Goal: Transaction & Acquisition: Purchase product/service

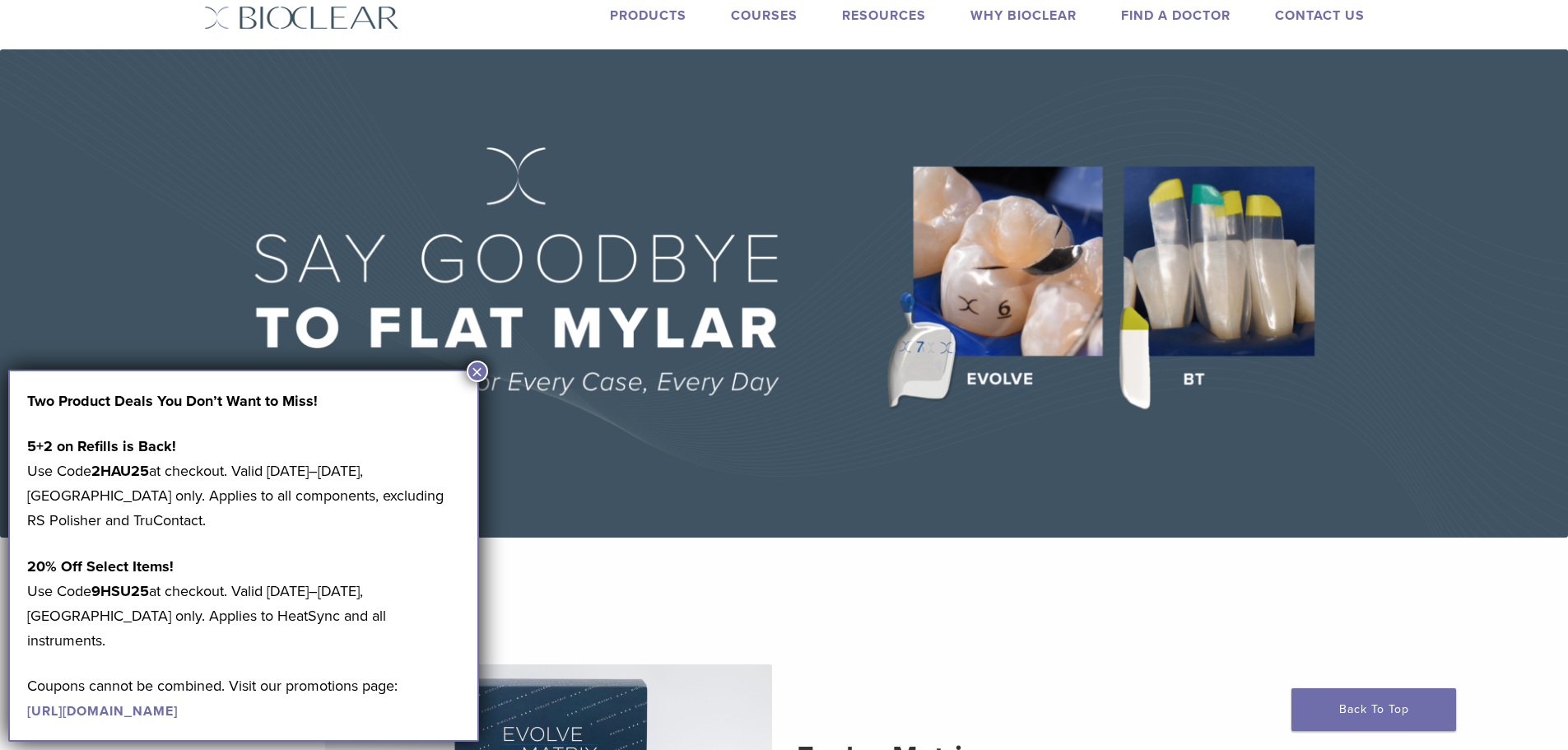
scroll to position [83, 0]
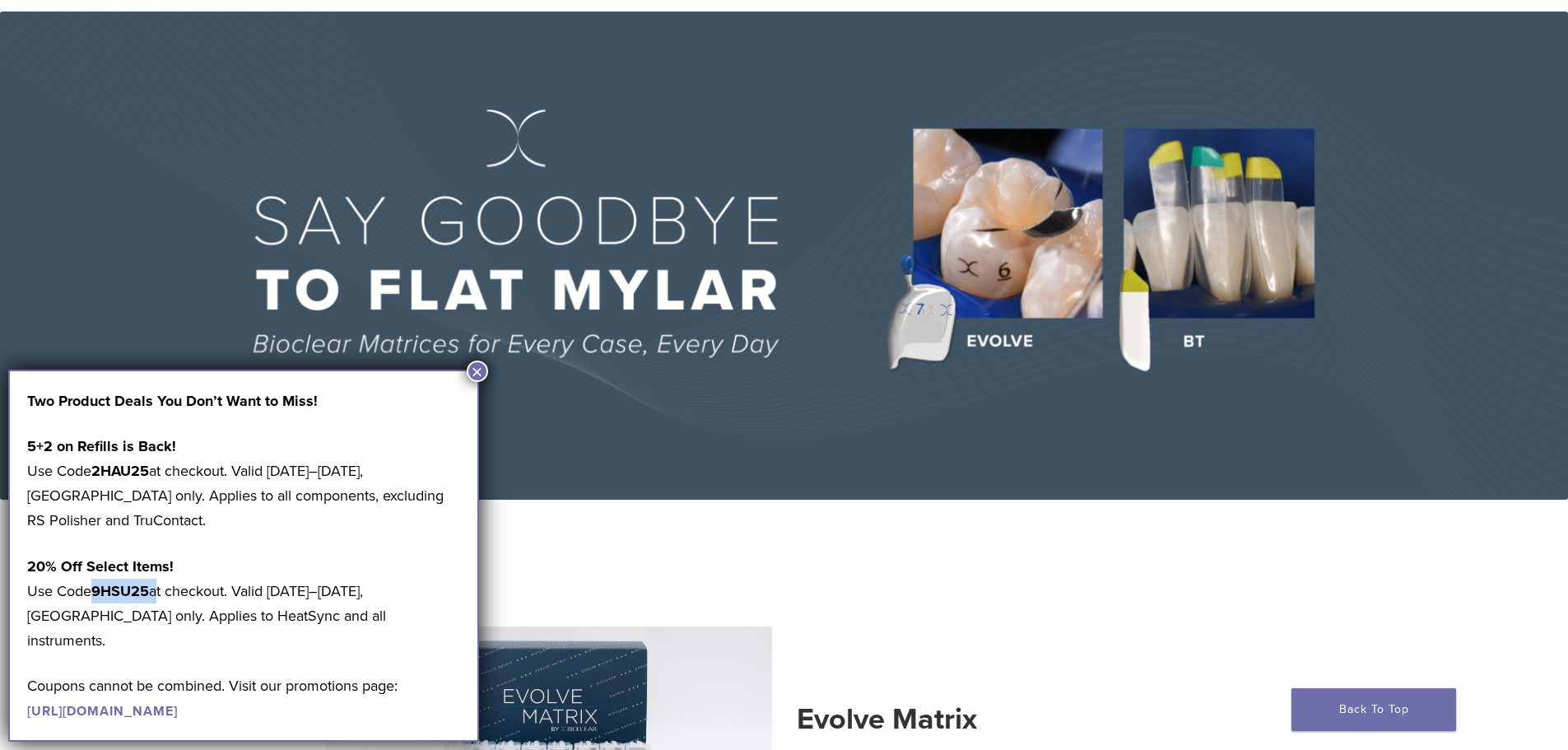
drag, startPoint x: 156, startPoint y: 587, endPoint x: 95, endPoint y: 593, distance: 61.3
click at [95, 593] on p "20% Off Select Items! Use Code 9HSU25 at checkout. Valid [DATE]–[DATE], [GEOGRA…" at bounding box center [243, 603] width 433 height 98
click at [122, 594] on strong "9HSU25" at bounding box center [120, 591] width 58 height 19
click at [477, 368] on button "×" at bounding box center [477, 370] width 21 height 21
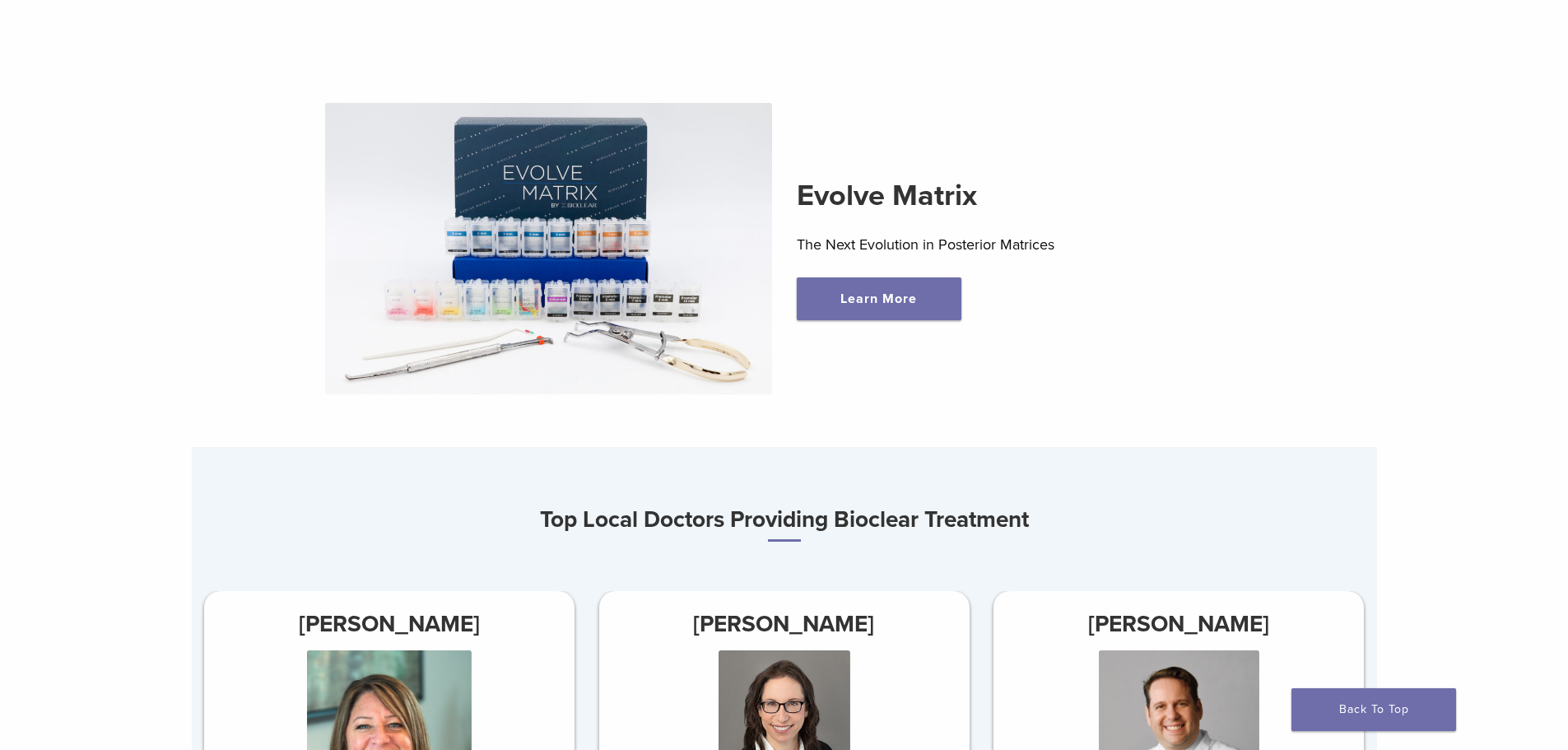
scroll to position [576, 0]
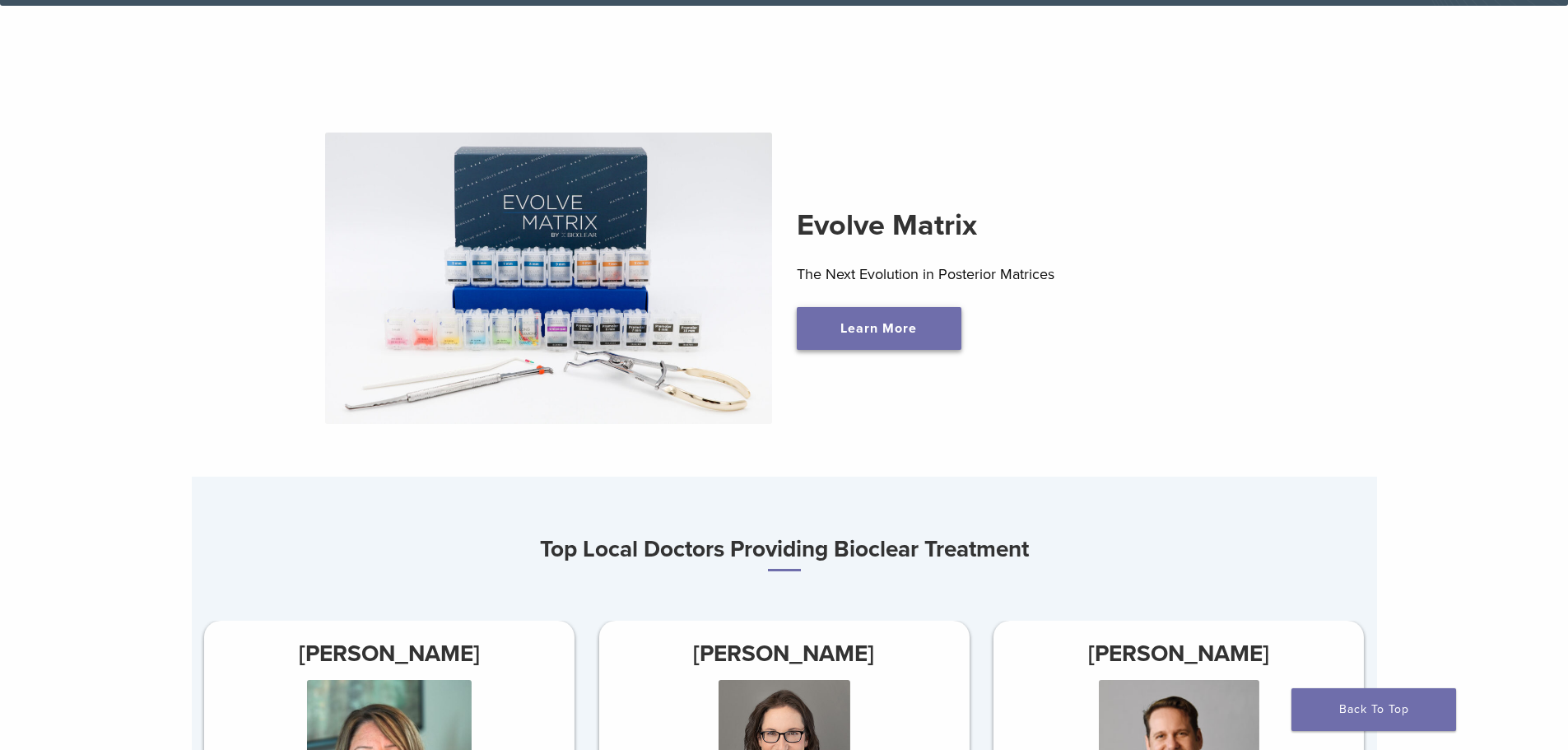
click at [899, 337] on link "Learn More" at bounding box center [878, 329] width 164 height 43
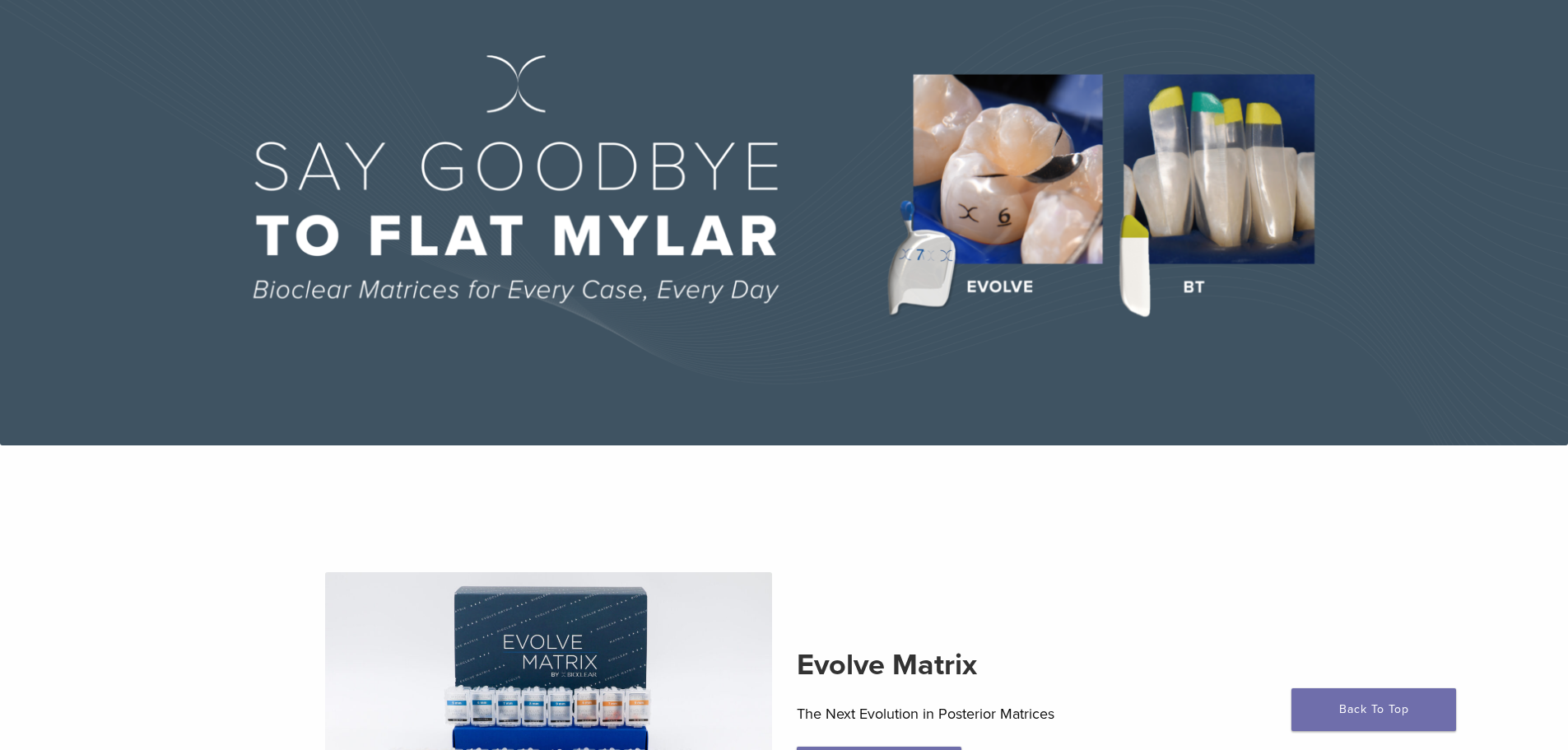
scroll to position [0, 0]
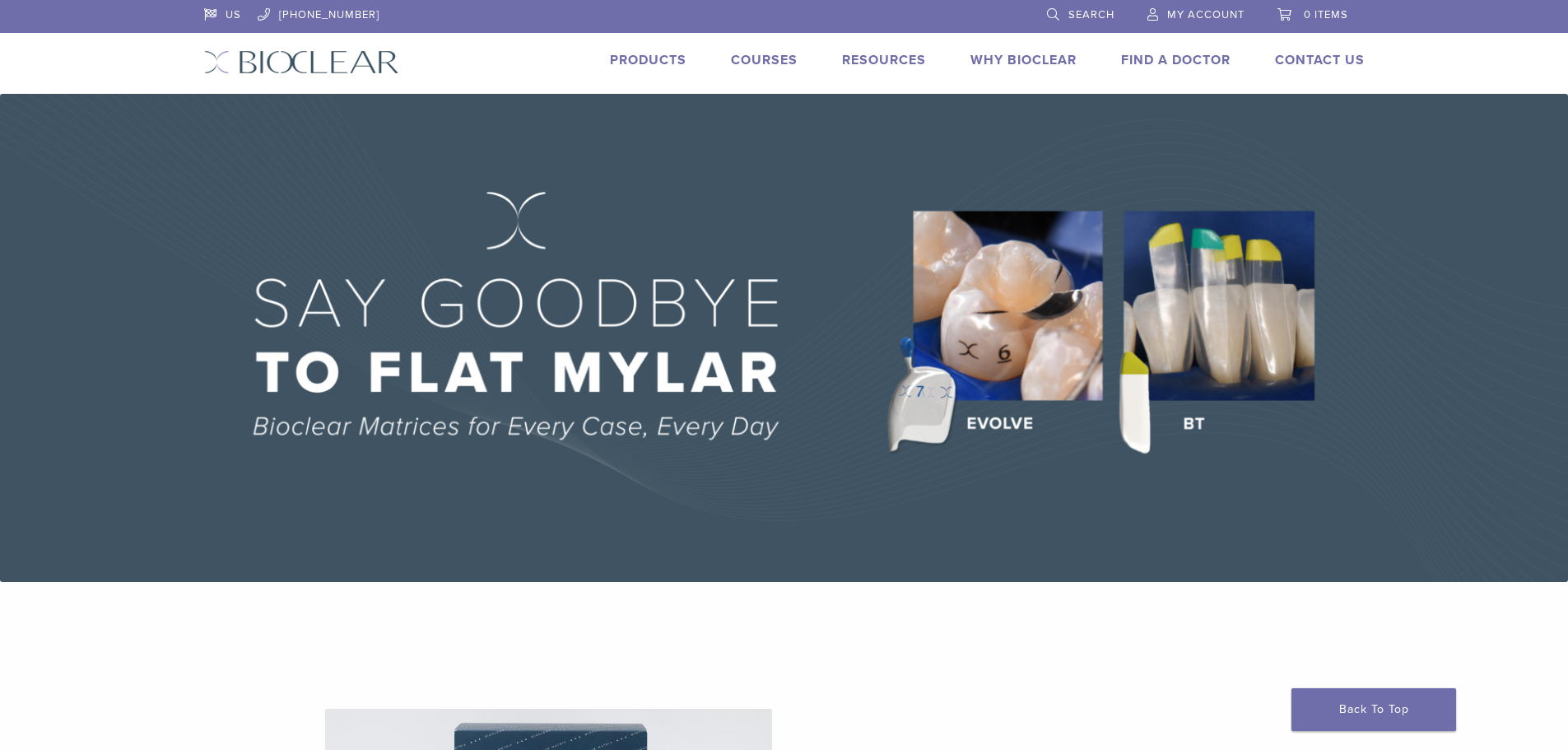
click at [1001, 426] on img at bounding box center [784, 338] width 1568 height 488
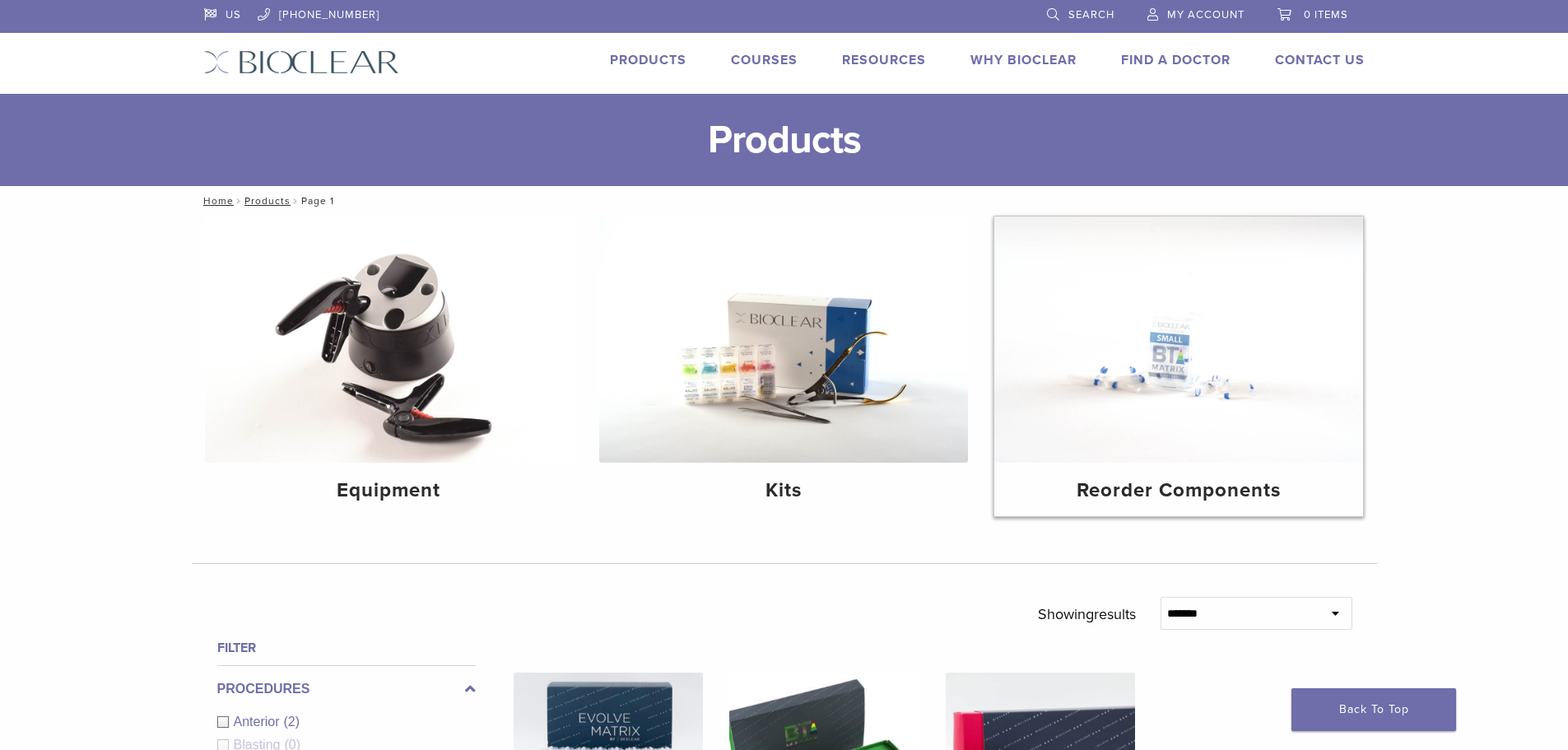
click at [1133, 483] on h4 "Reorder Components" at bounding box center [1178, 491] width 343 height 30
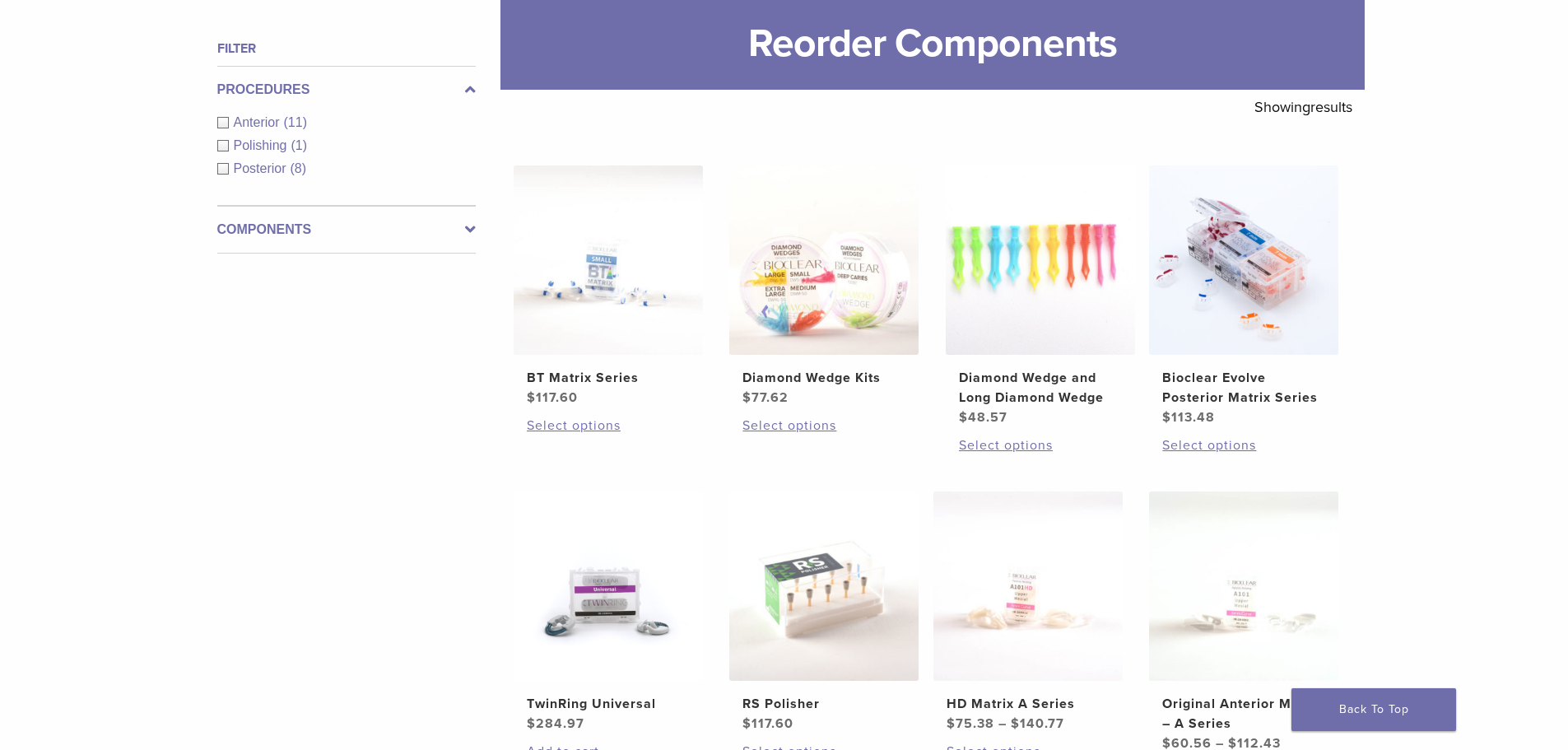
scroll to position [247, 0]
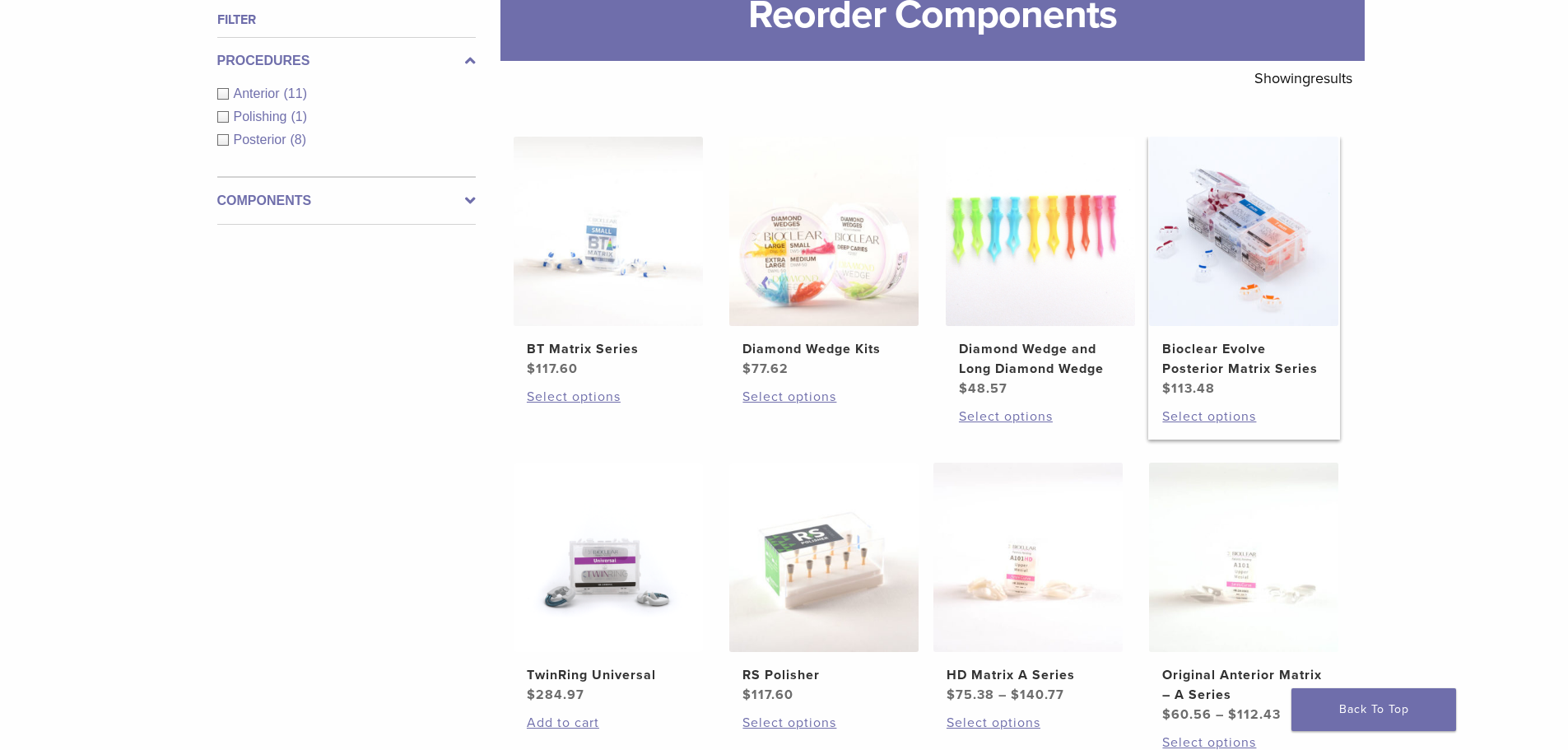
click at [1225, 367] on h2 "Bioclear Evolve Posterior Matrix Series" at bounding box center [1244, 358] width 163 height 40
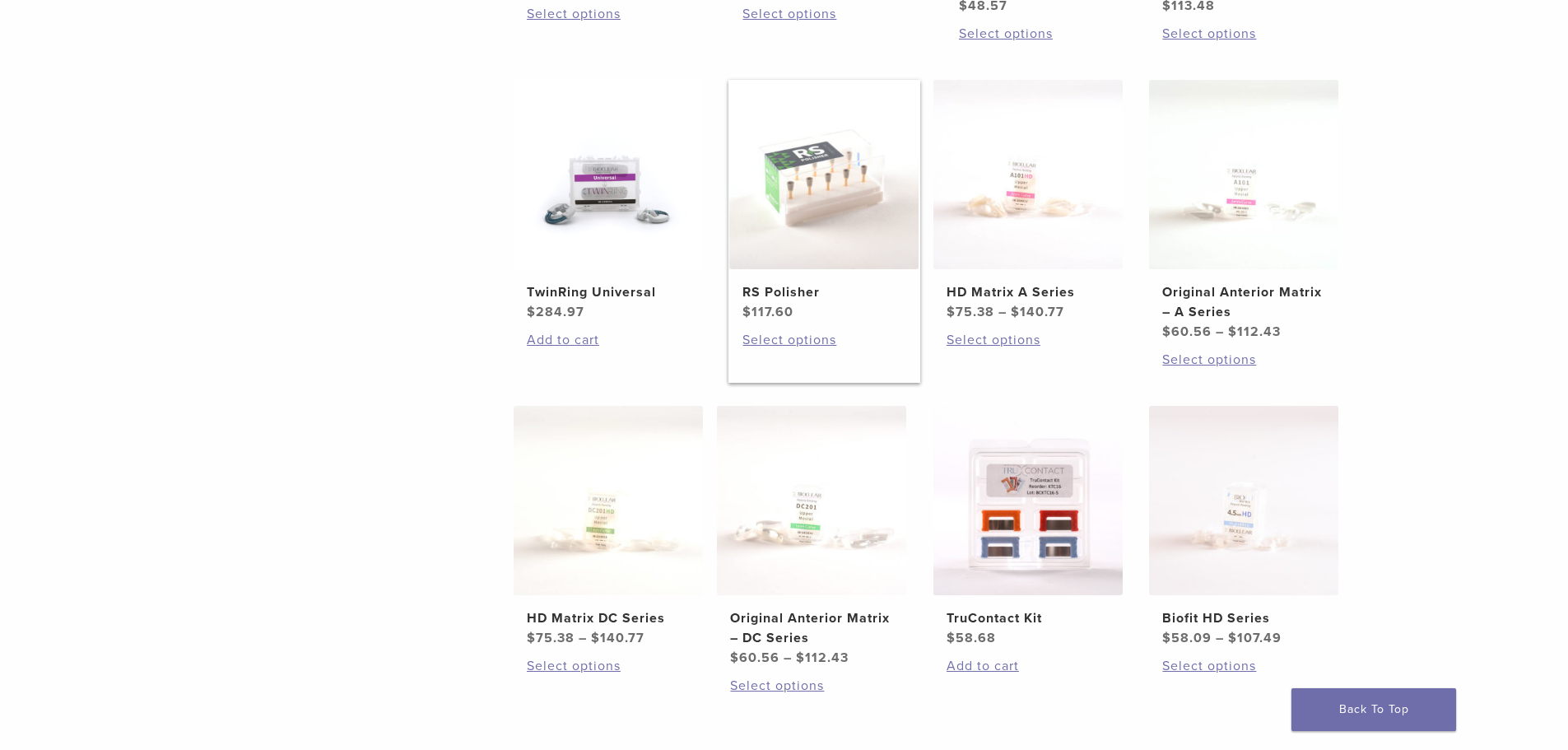
scroll to position [658, 0]
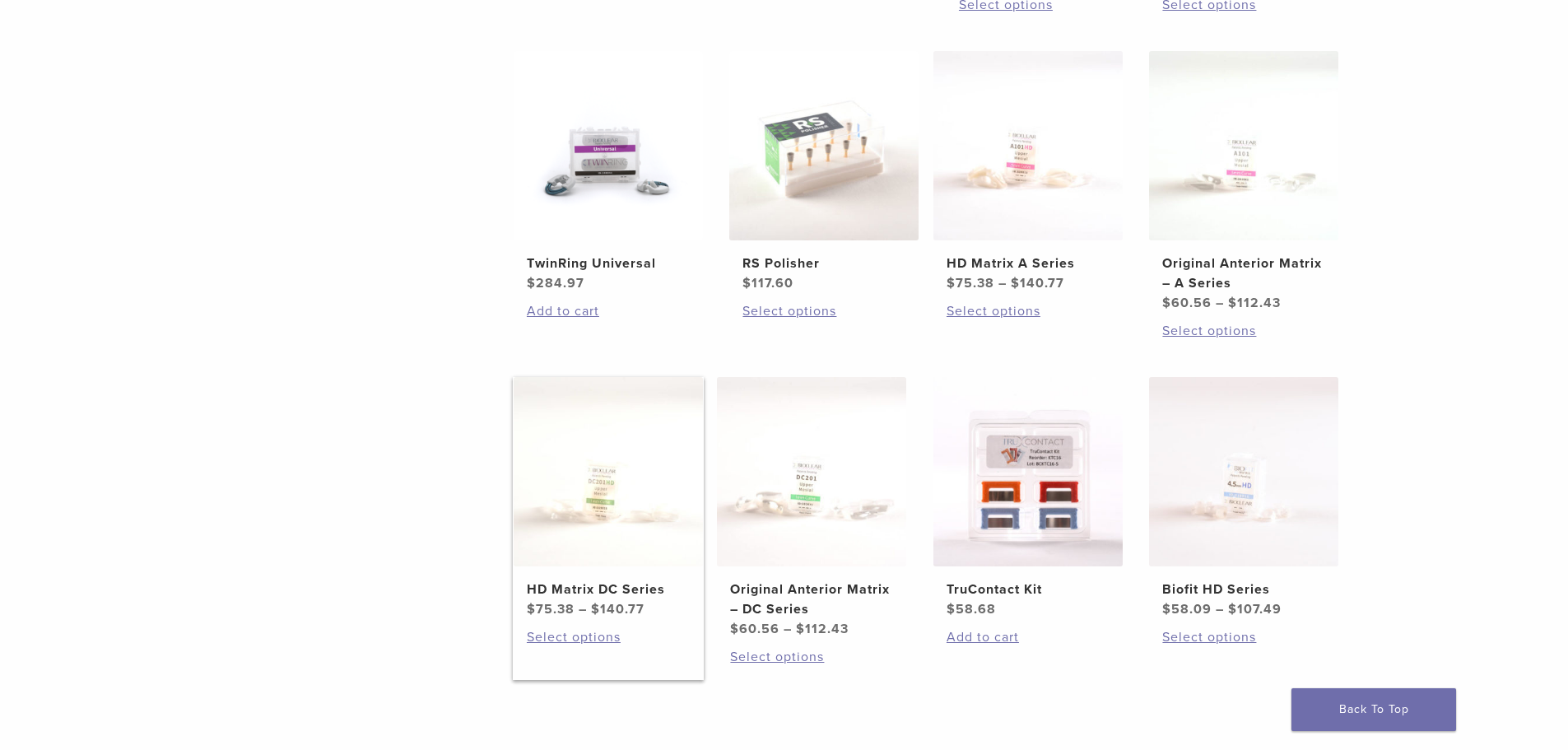
click at [590, 591] on h2 "HD Matrix DC Series" at bounding box center [608, 588] width 163 height 19
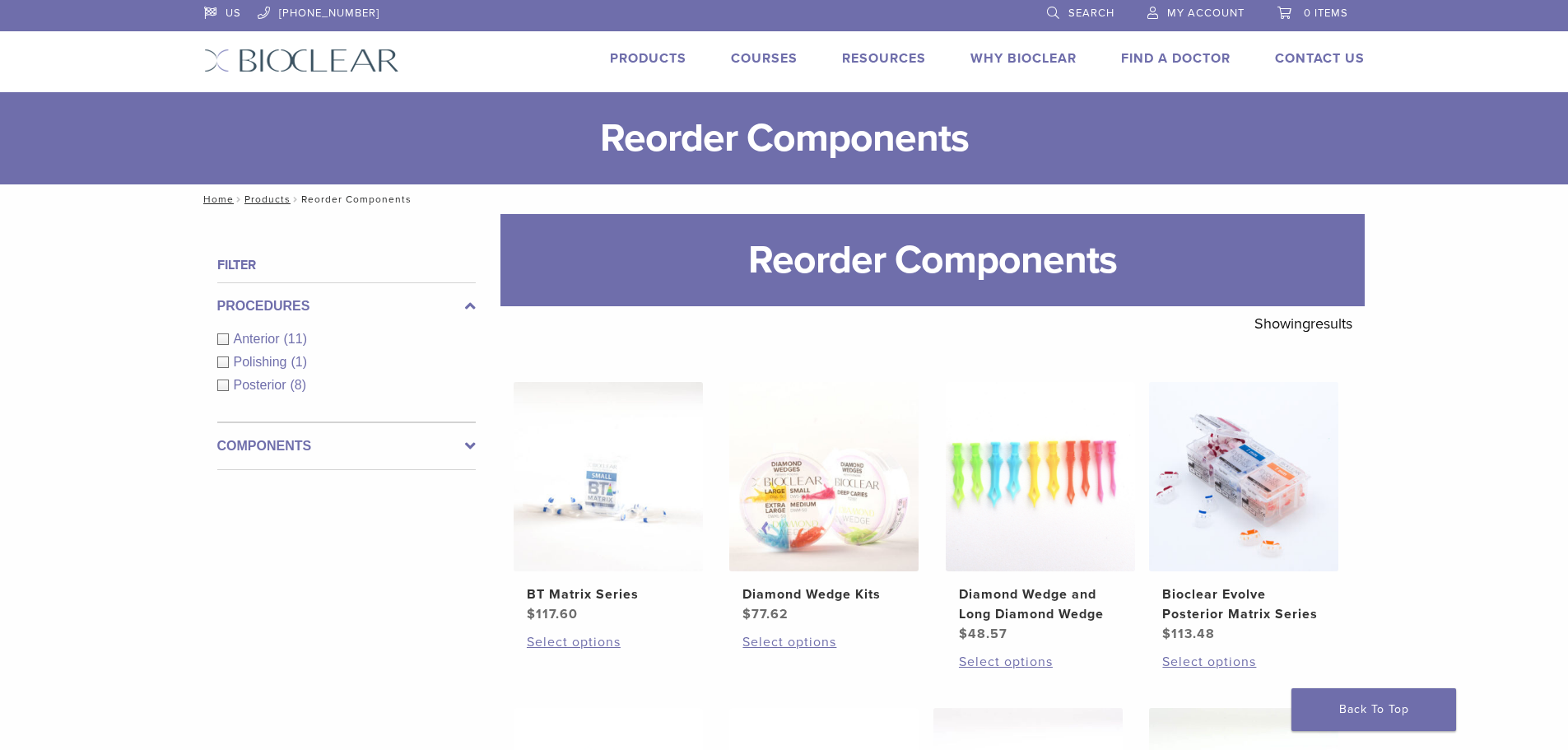
scroll to position [0, 0]
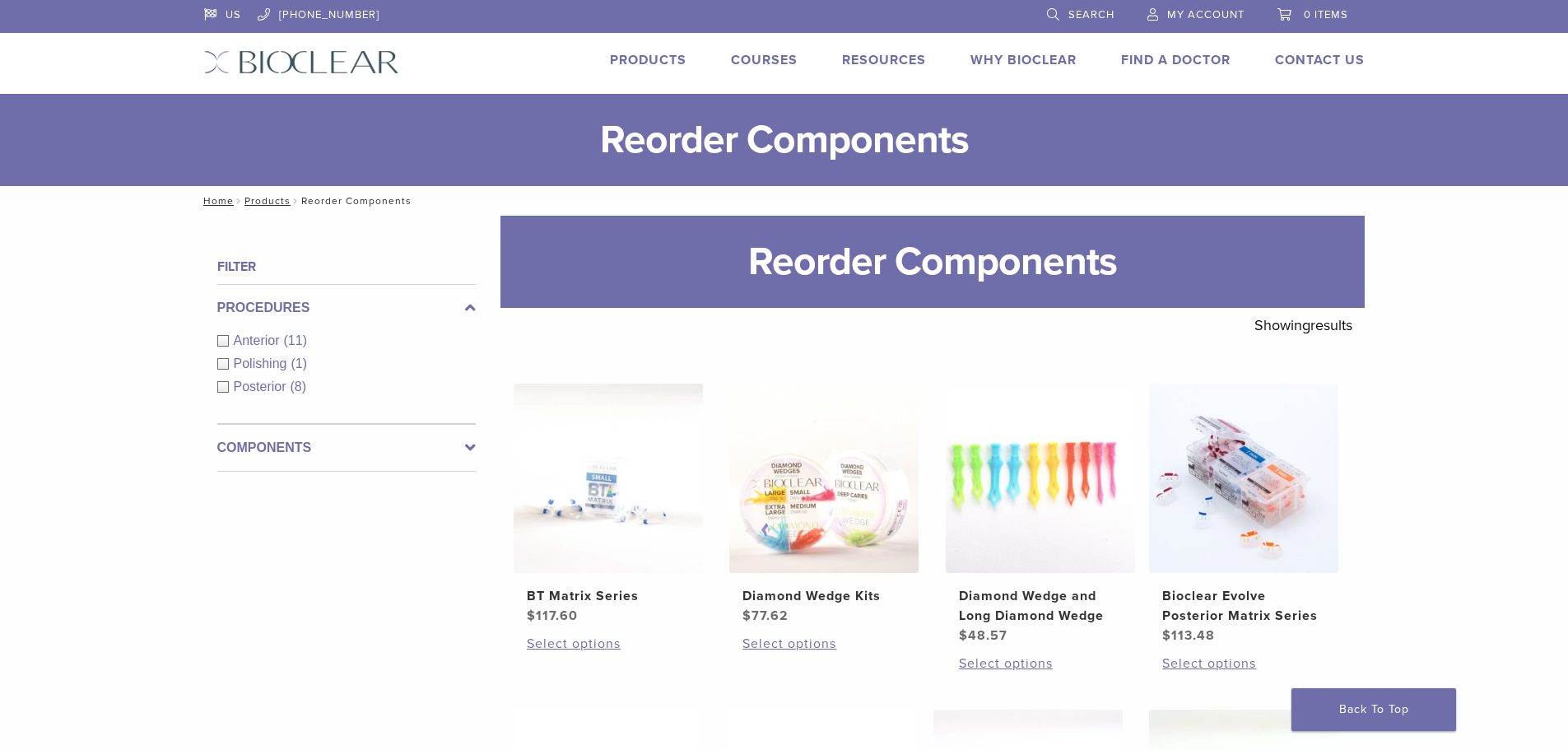
click at [221, 389] on div "Posterior (8)" at bounding box center [346, 386] width 258 height 19
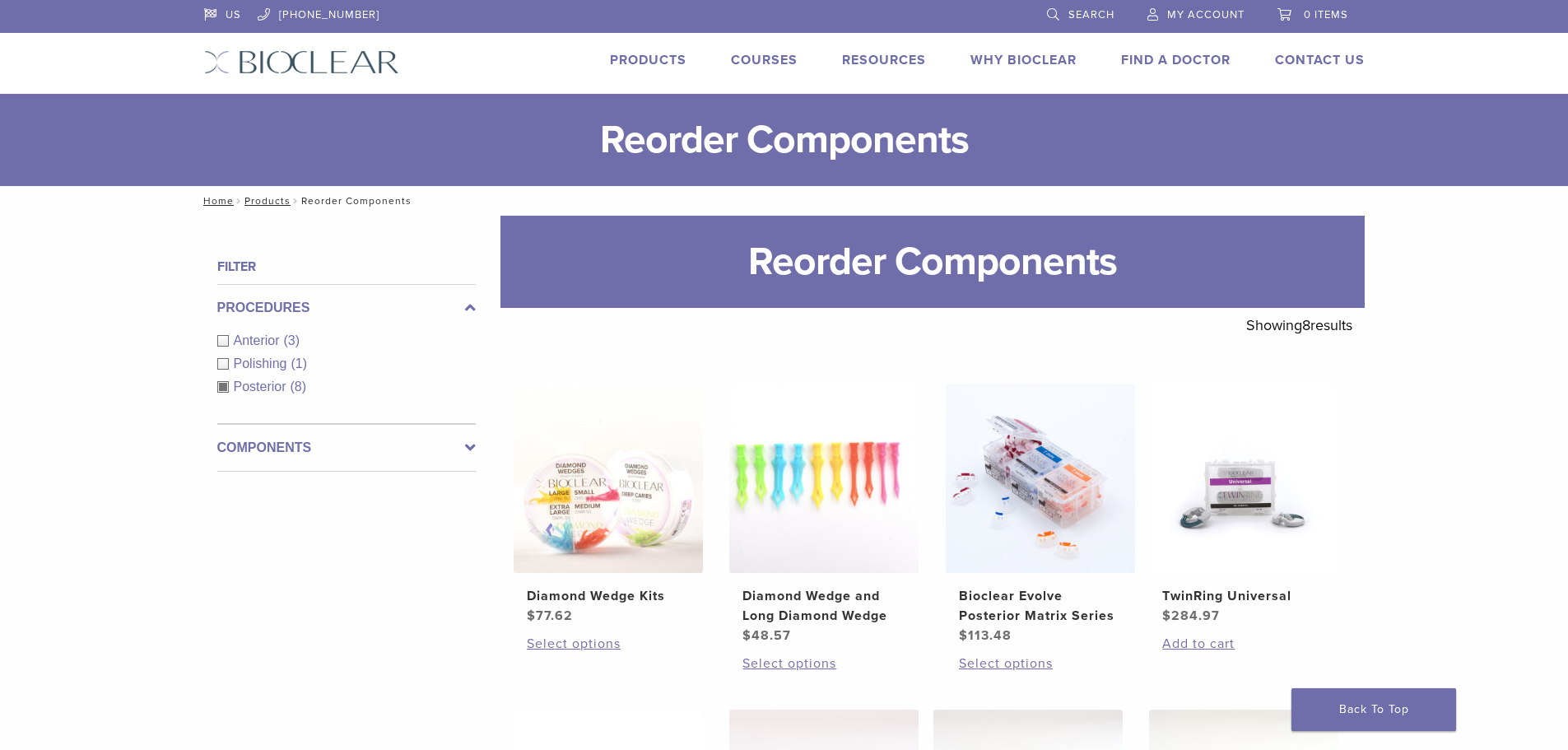
click at [228, 392] on div "Posterior (8)" at bounding box center [346, 386] width 258 height 19
click at [258, 385] on div "Procedures Anterior (3) Polishing (1) Posterior (8)" at bounding box center [346, 354] width 258 height 140
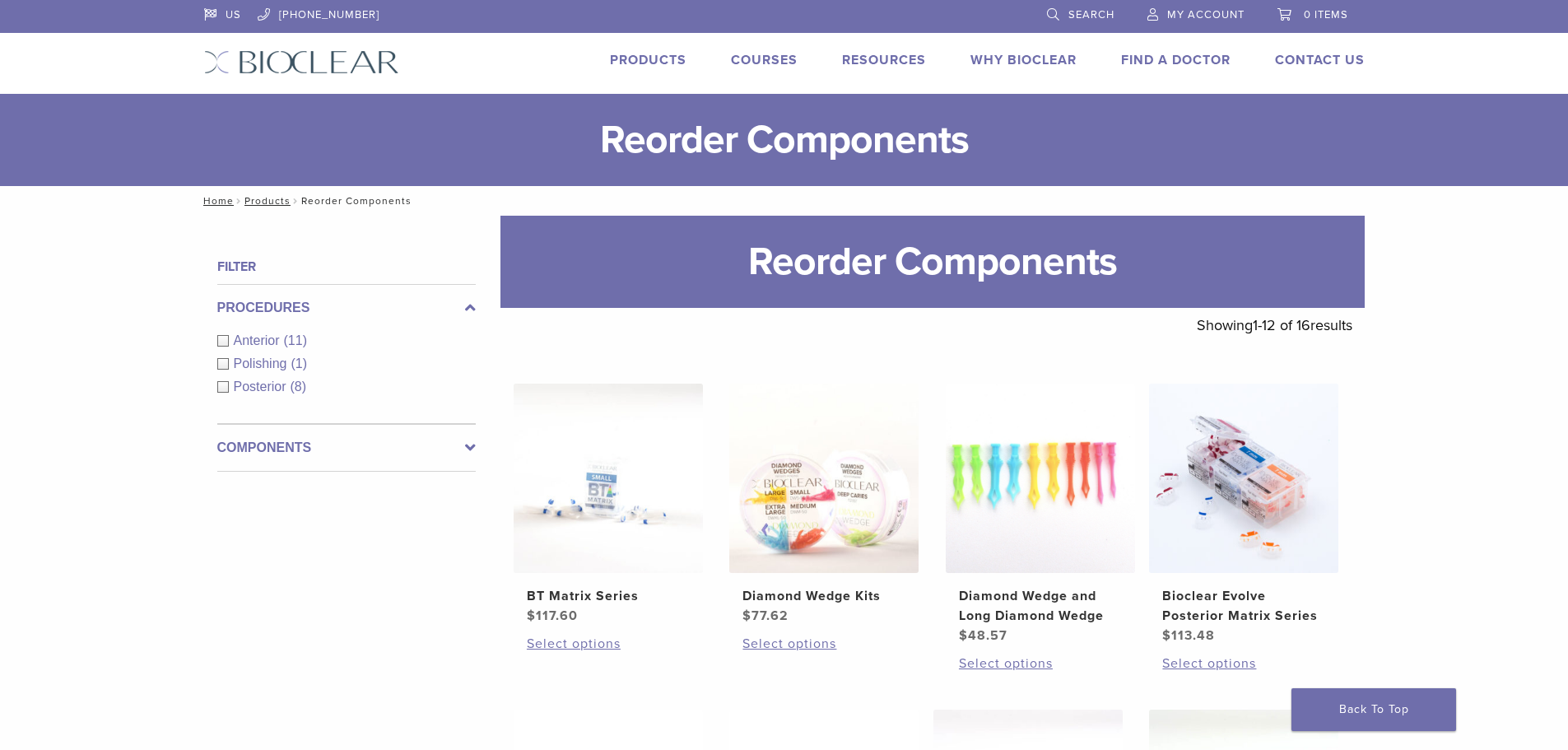
click at [646, 58] on link "Products" at bounding box center [648, 60] width 76 height 17
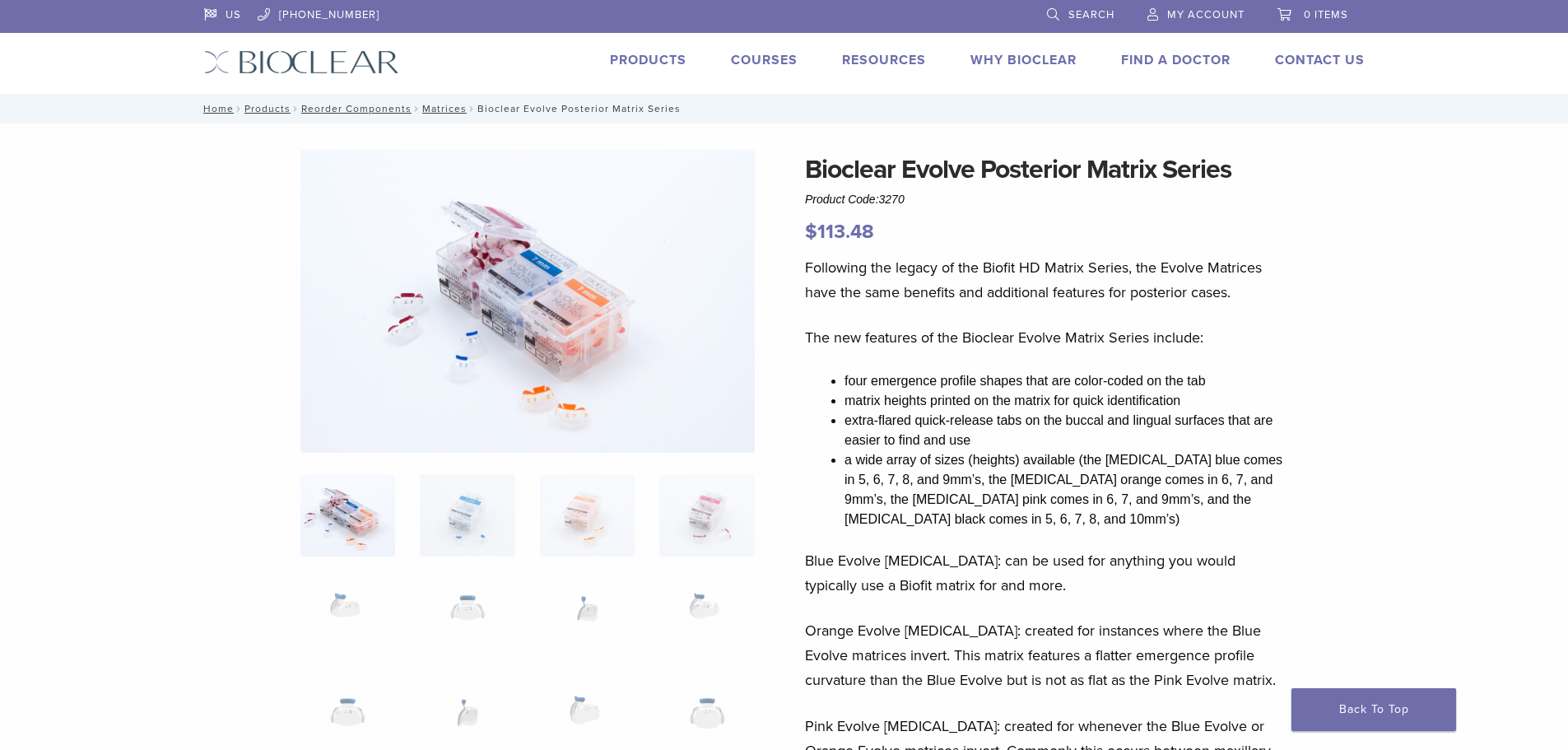
click at [544, 402] on img at bounding box center [527, 301] width 454 height 303
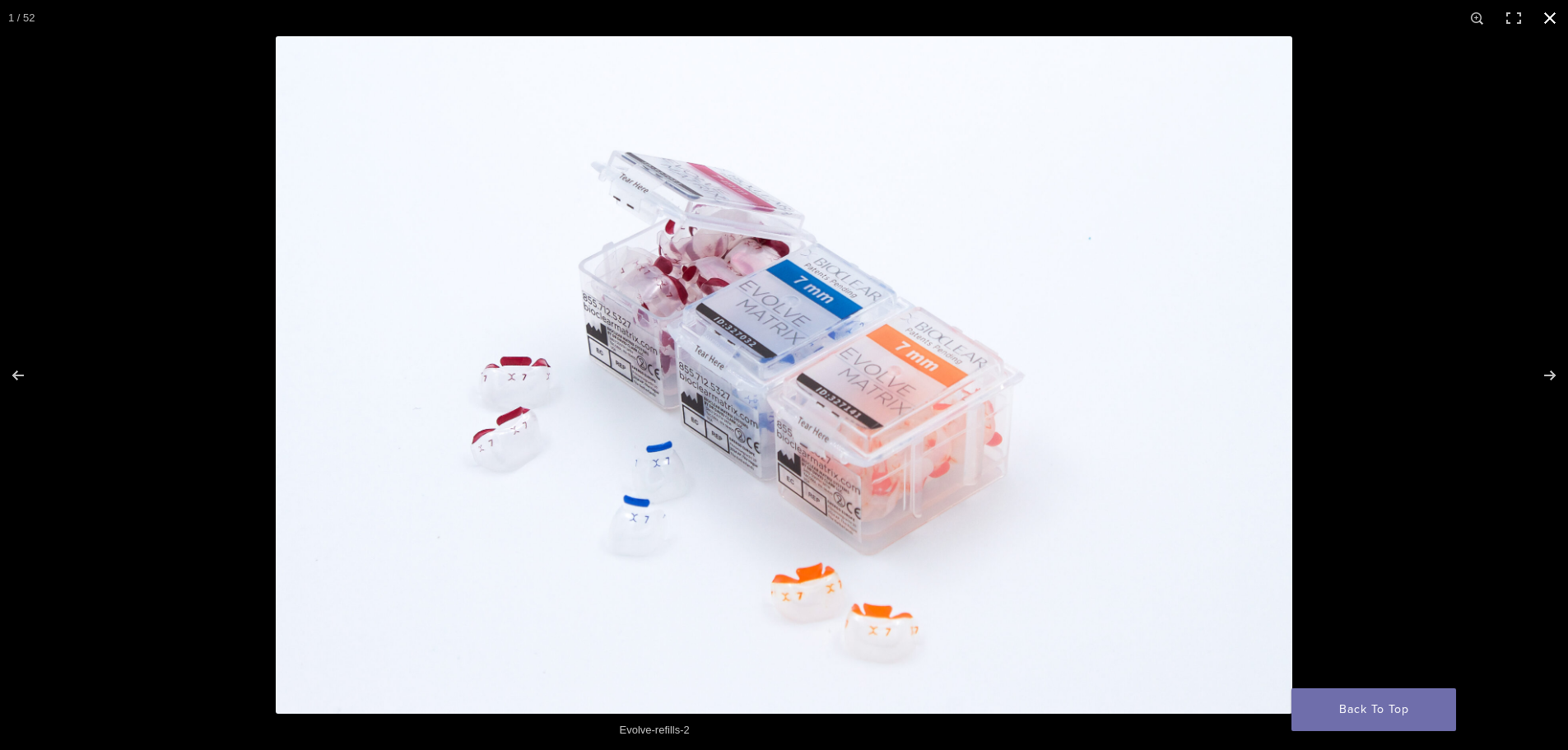
click at [1550, 15] on button "Close (Esc)" at bounding box center [1549, 18] width 36 height 36
